Goal: Transaction & Acquisition: Download file/media

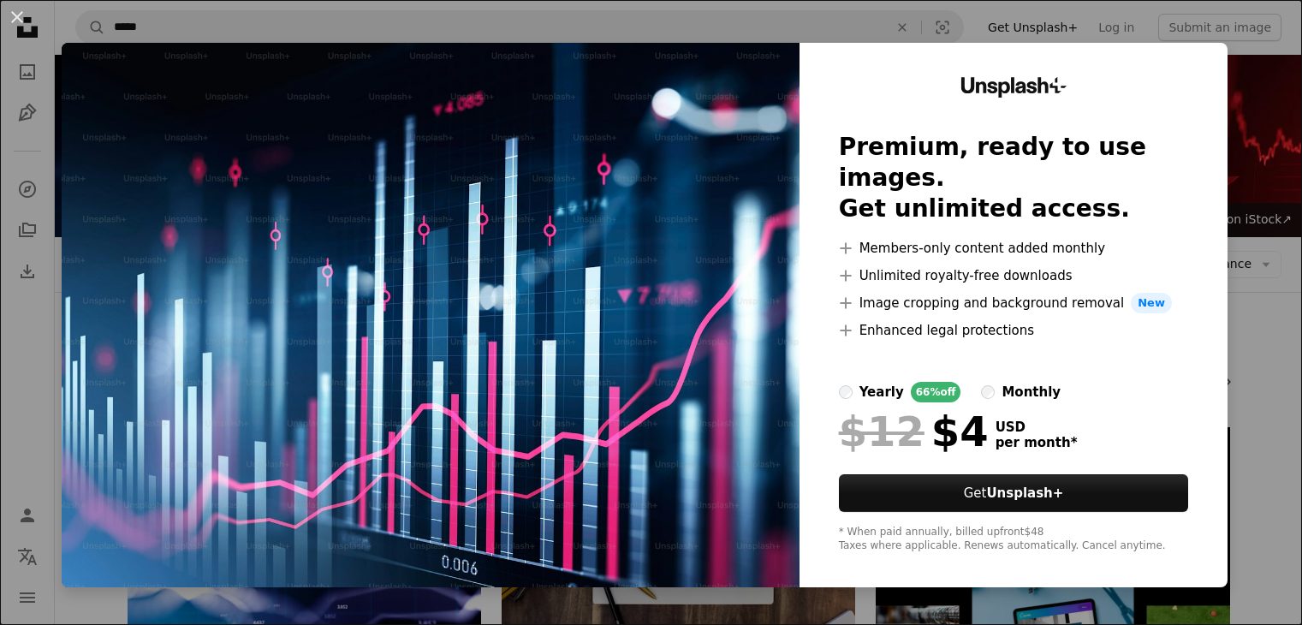
scroll to position [563, 0]
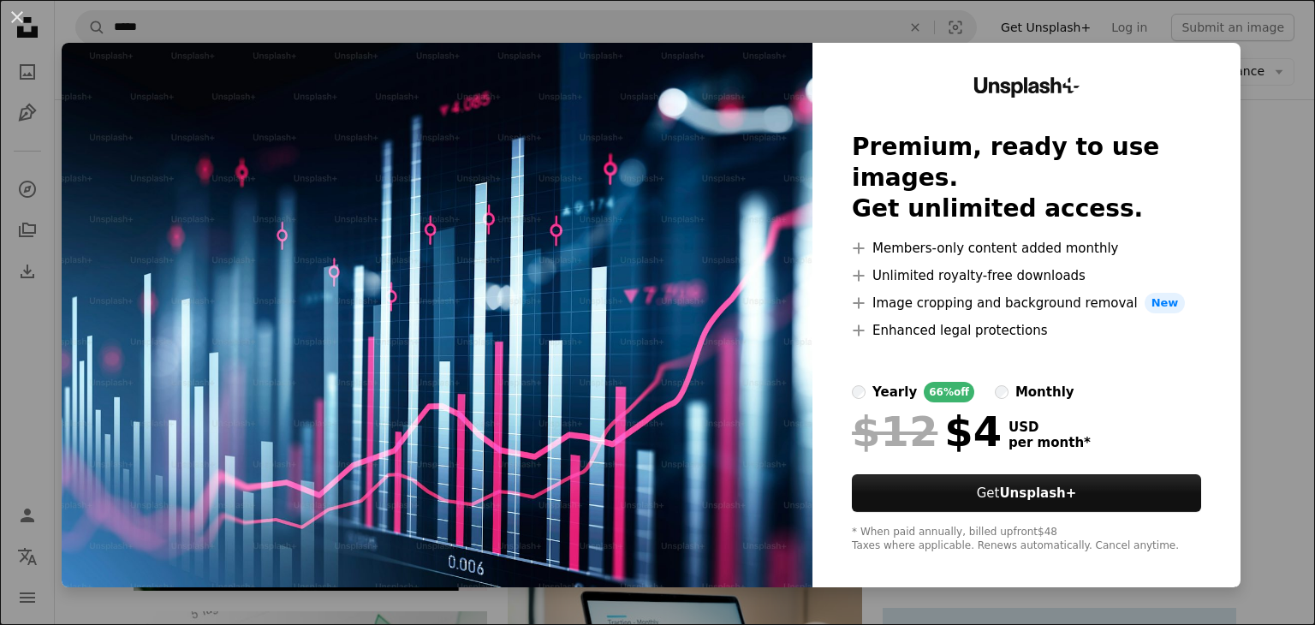
click at [1258, 120] on div "An X shape Unsplash+ Premium, ready to use images. Get unlimited access. A plus…" at bounding box center [657, 312] width 1315 height 625
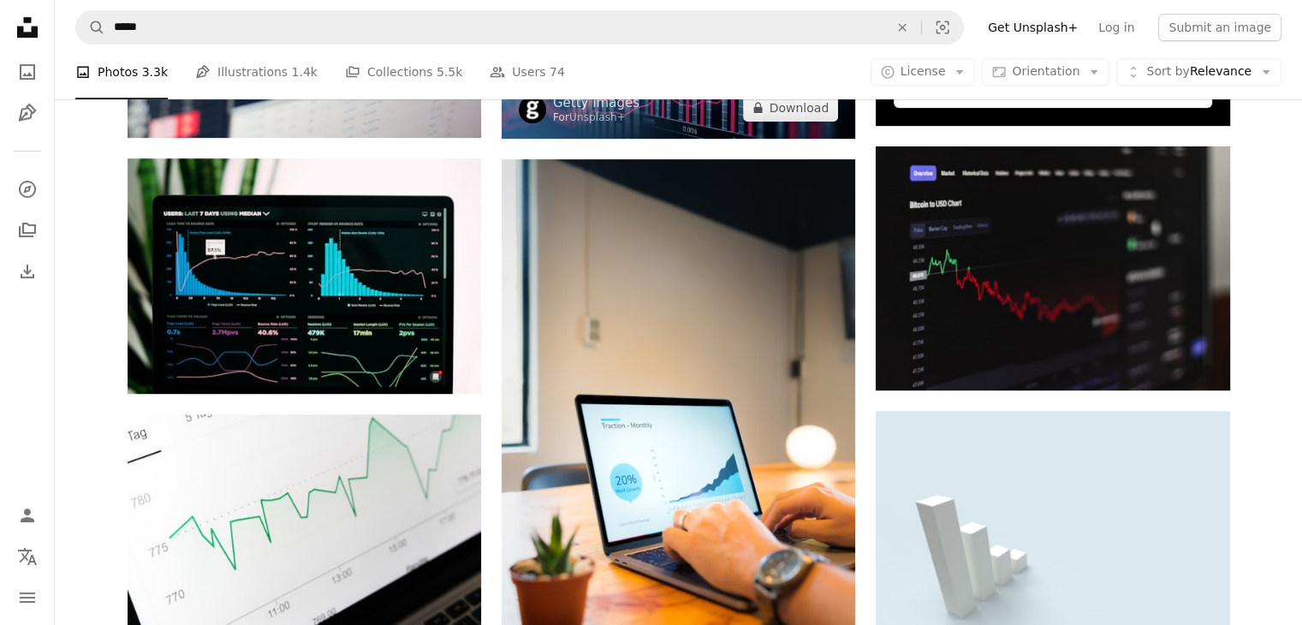
scroll to position [772, 0]
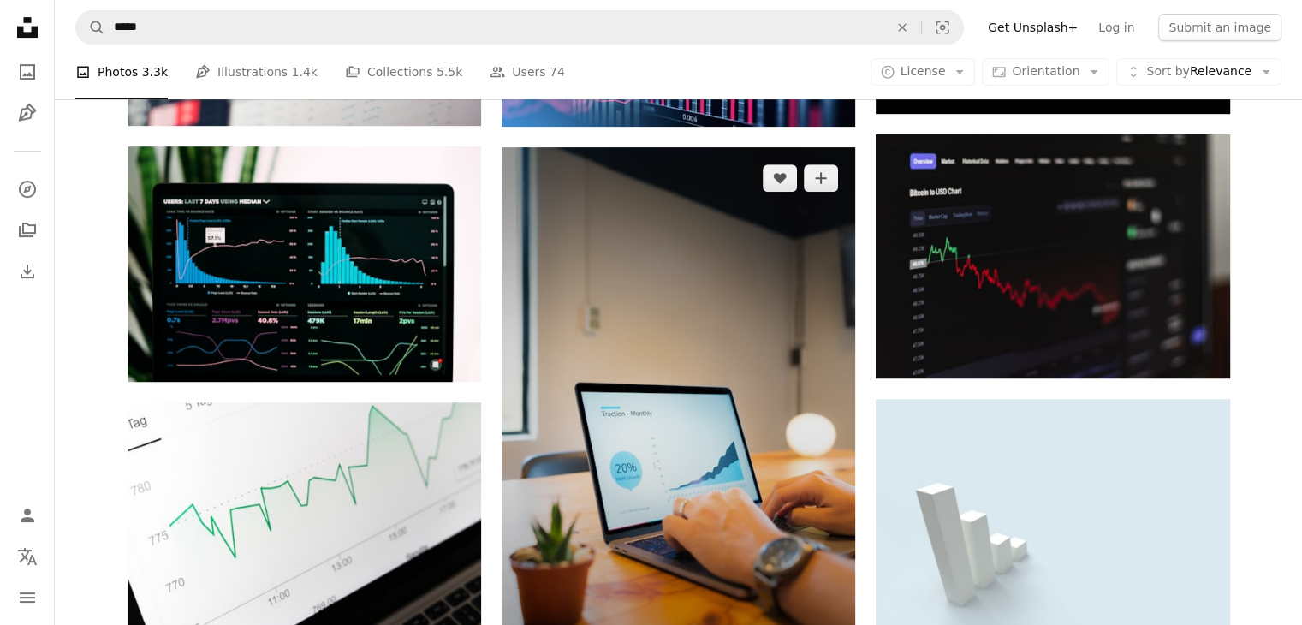
click at [568, 467] on img at bounding box center [679, 412] width 354 height 531
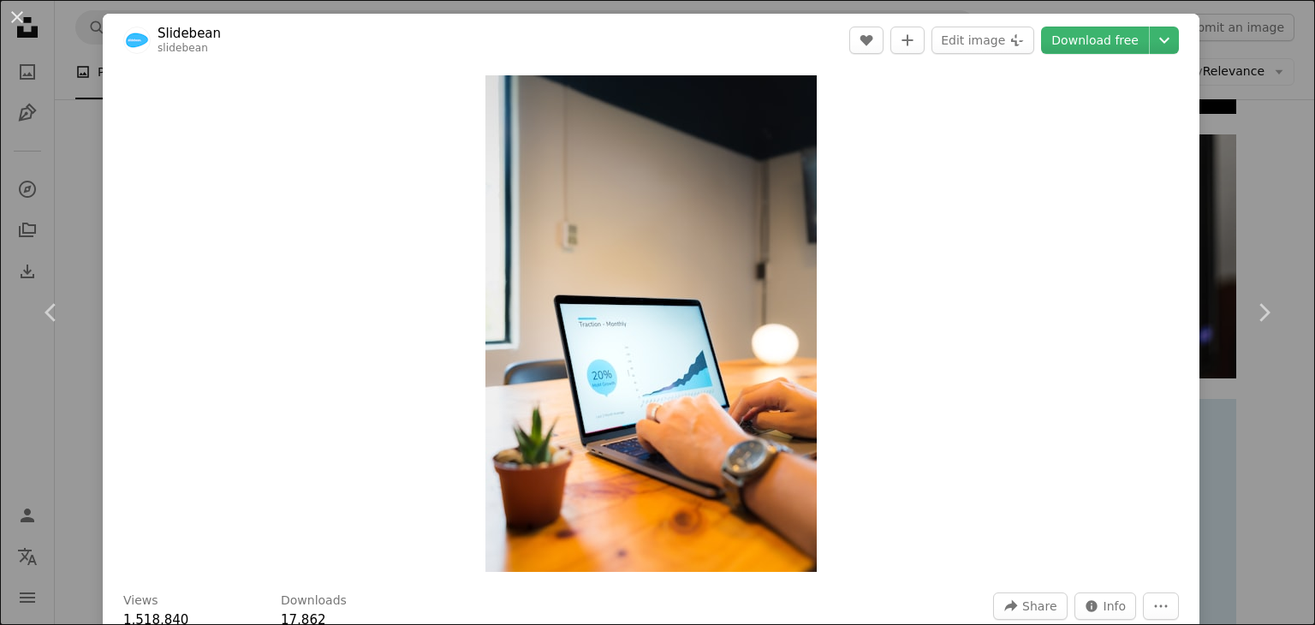
click at [1250, 125] on div "An X shape Chevron left Chevron right Slidebean slidebean A heart A plus sign E…" at bounding box center [657, 312] width 1315 height 625
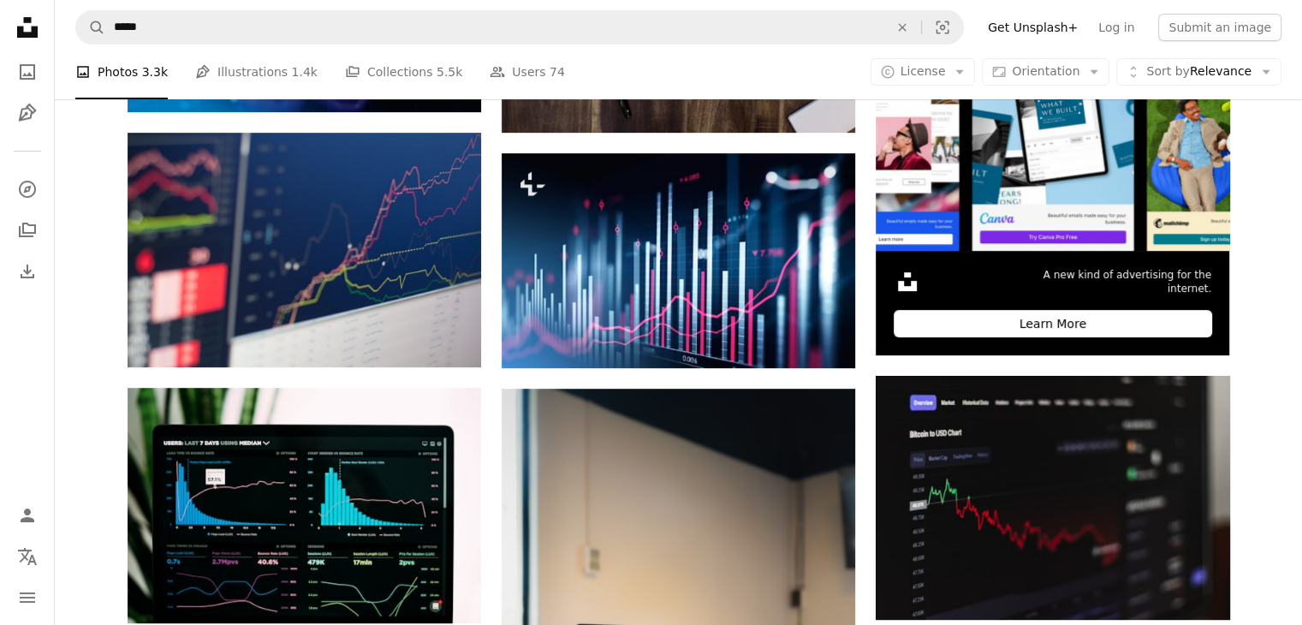
scroll to position [510, 0]
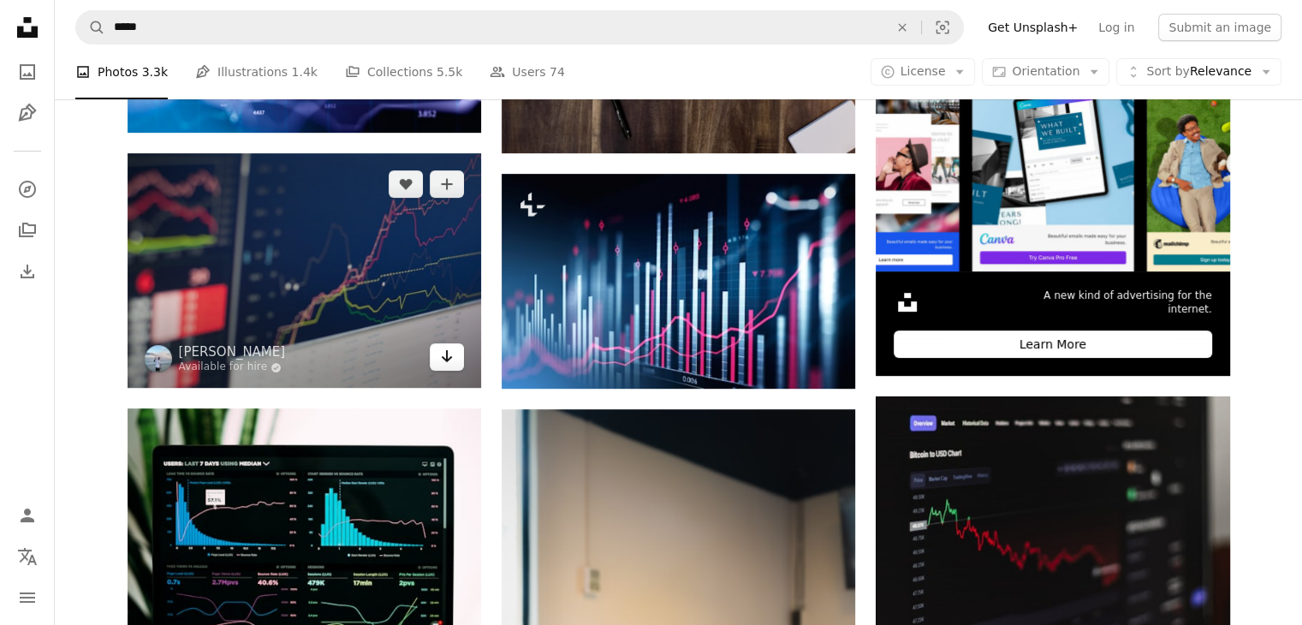
click at [445, 360] on icon "Arrow pointing down" at bounding box center [447, 356] width 14 height 21
